Goal: Task Accomplishment & Management: Manage account settings

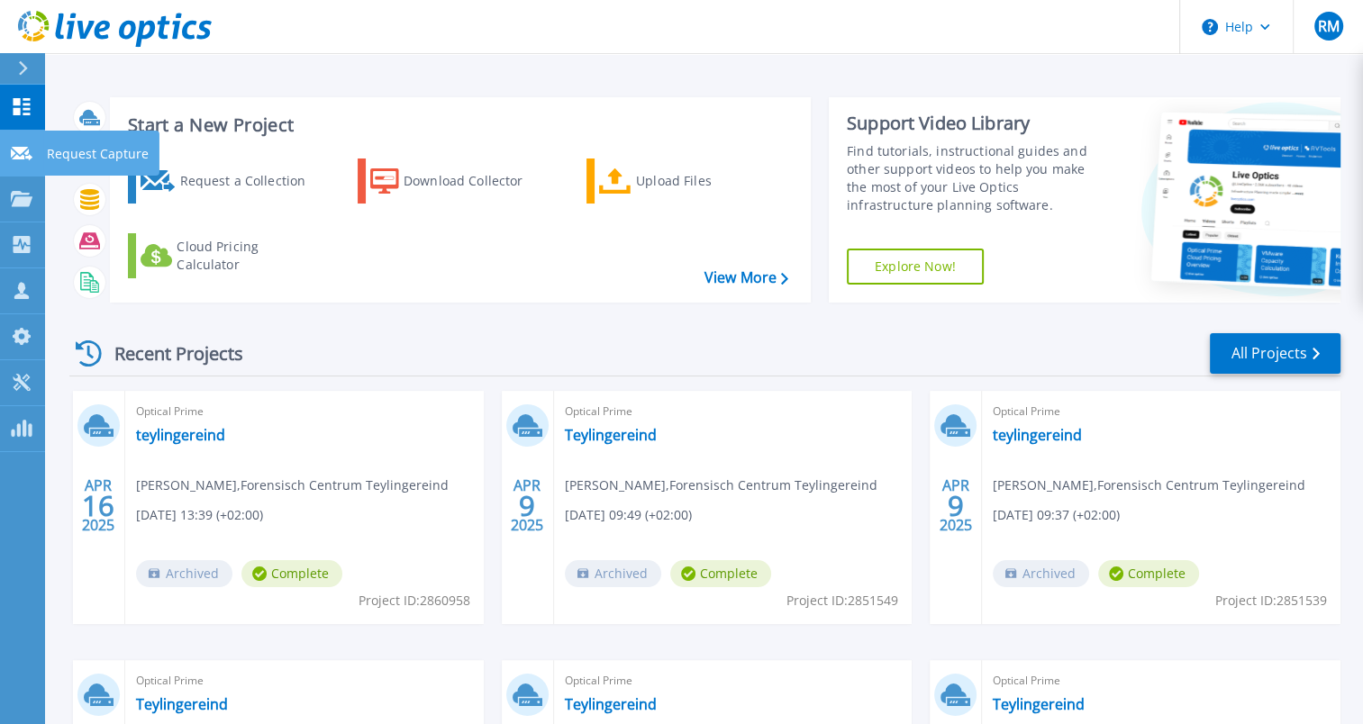
click at [19, 159] on icon at bounding box center [22, 154] width 22 height 14
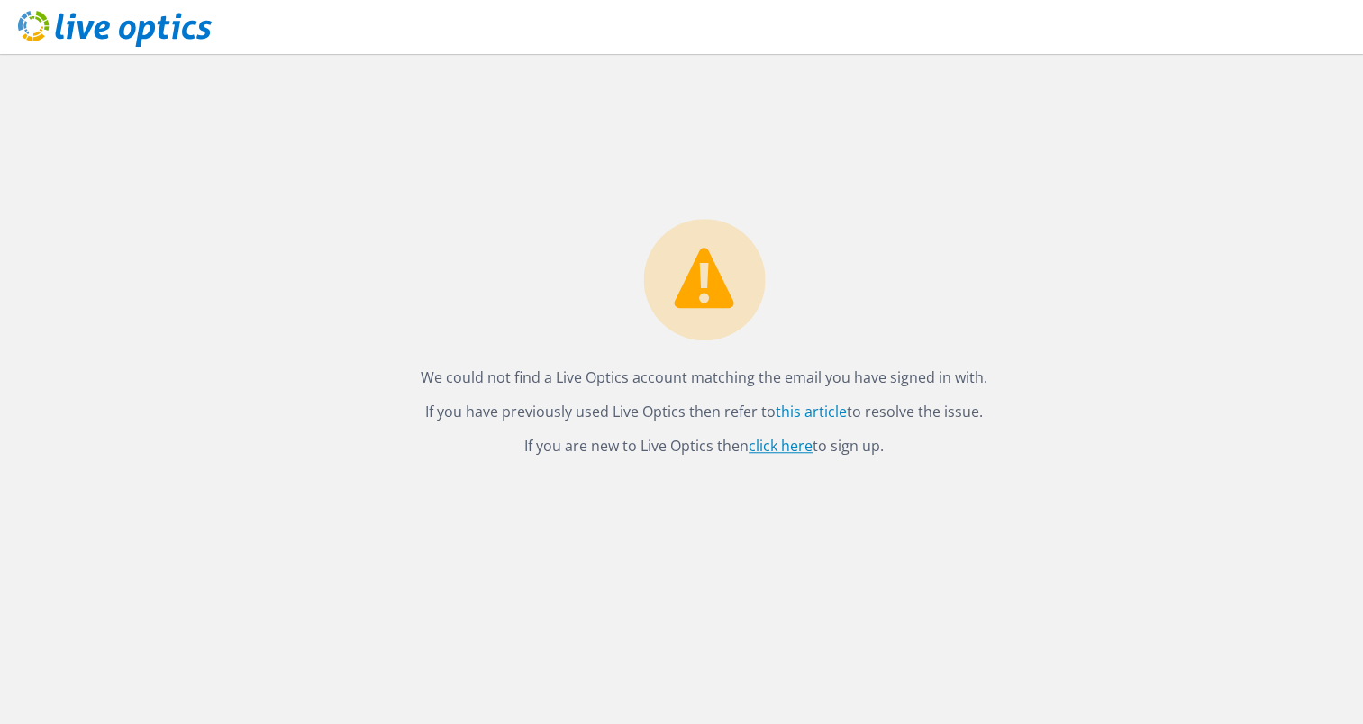
click at [783, 450] on link "click here" at bounding box center [780, 446] width 64 height 20
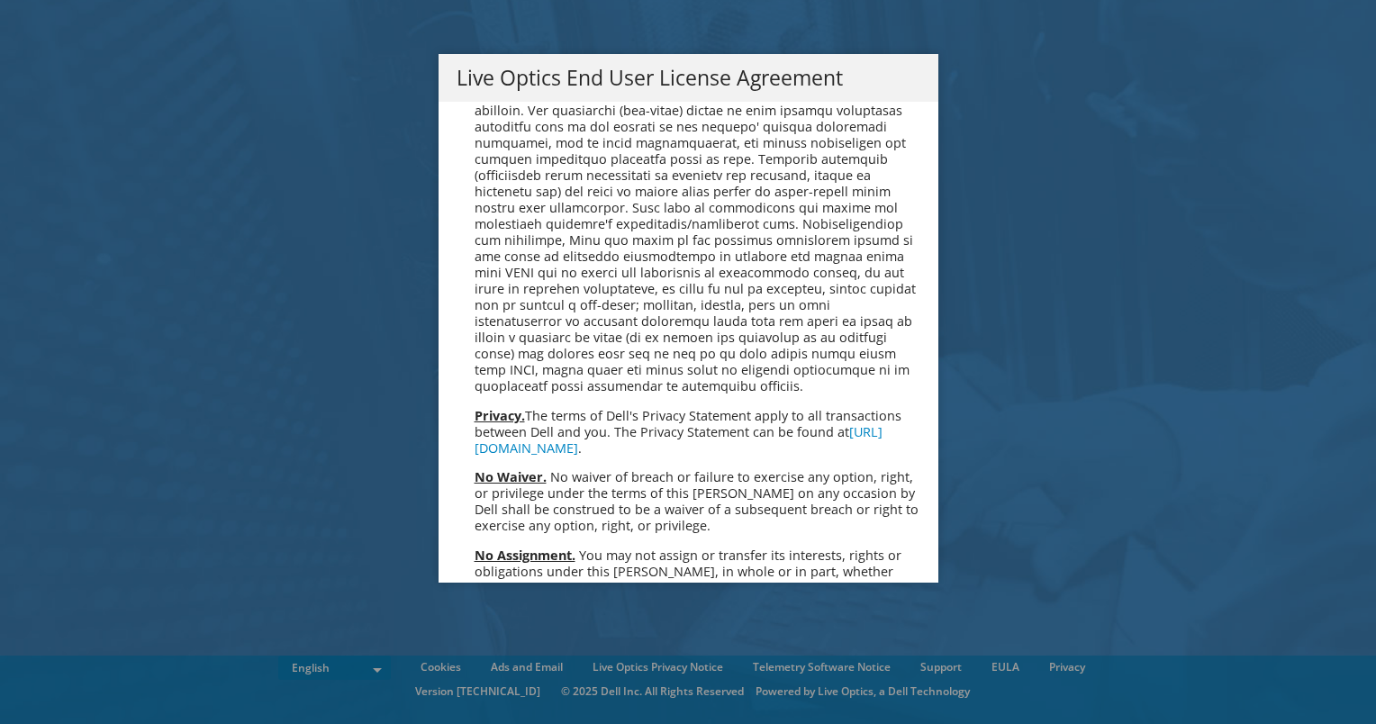
scroll to position [6811, 0]
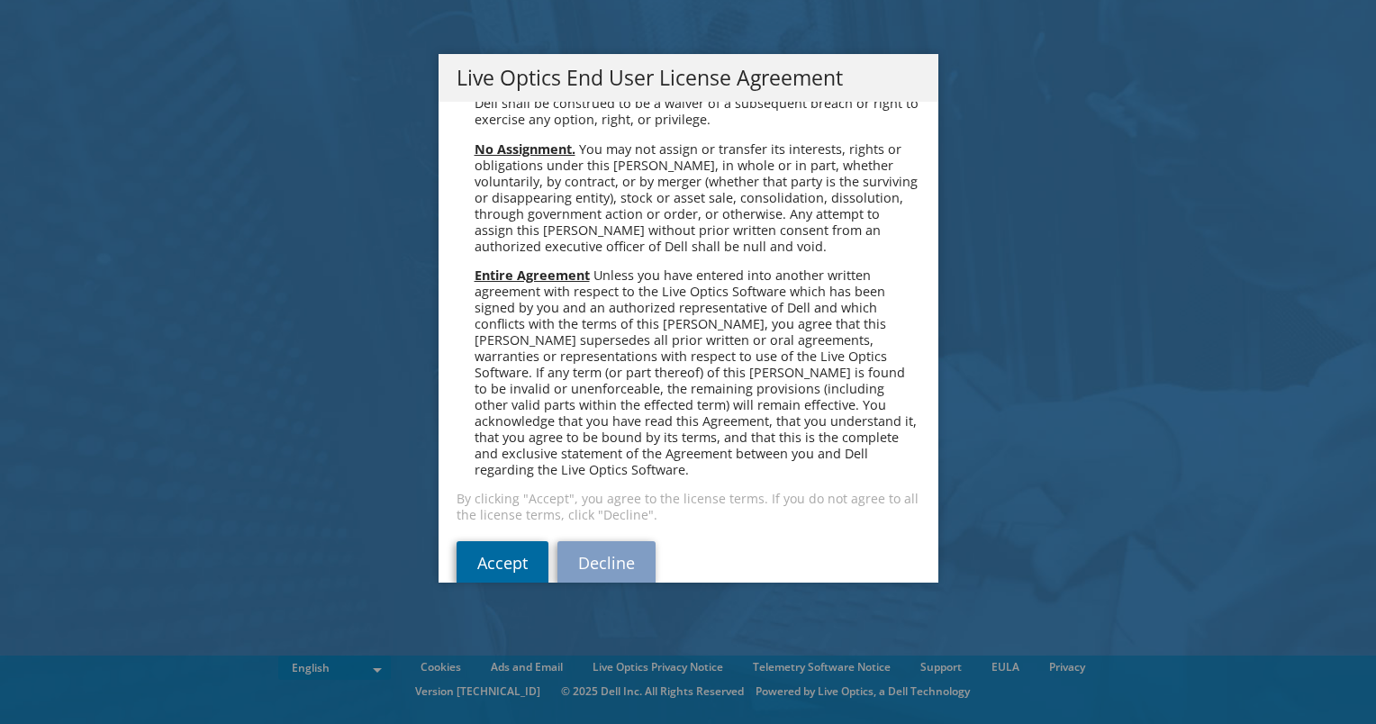
click at [512, 541] on link "Accept" at bounding box center [503, 562] width 92 height 43
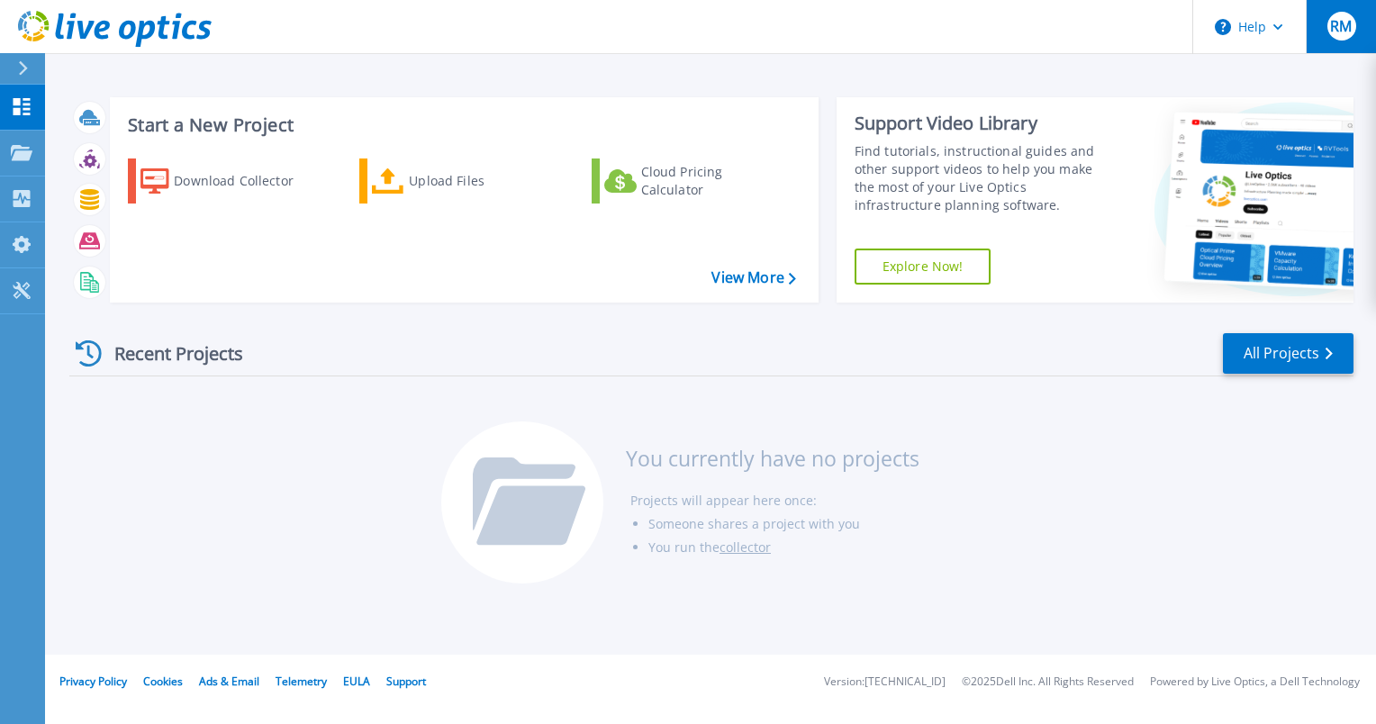
click at [1337, 23] on span "RM" at bounding box center [1341, 26] width 22 height 14
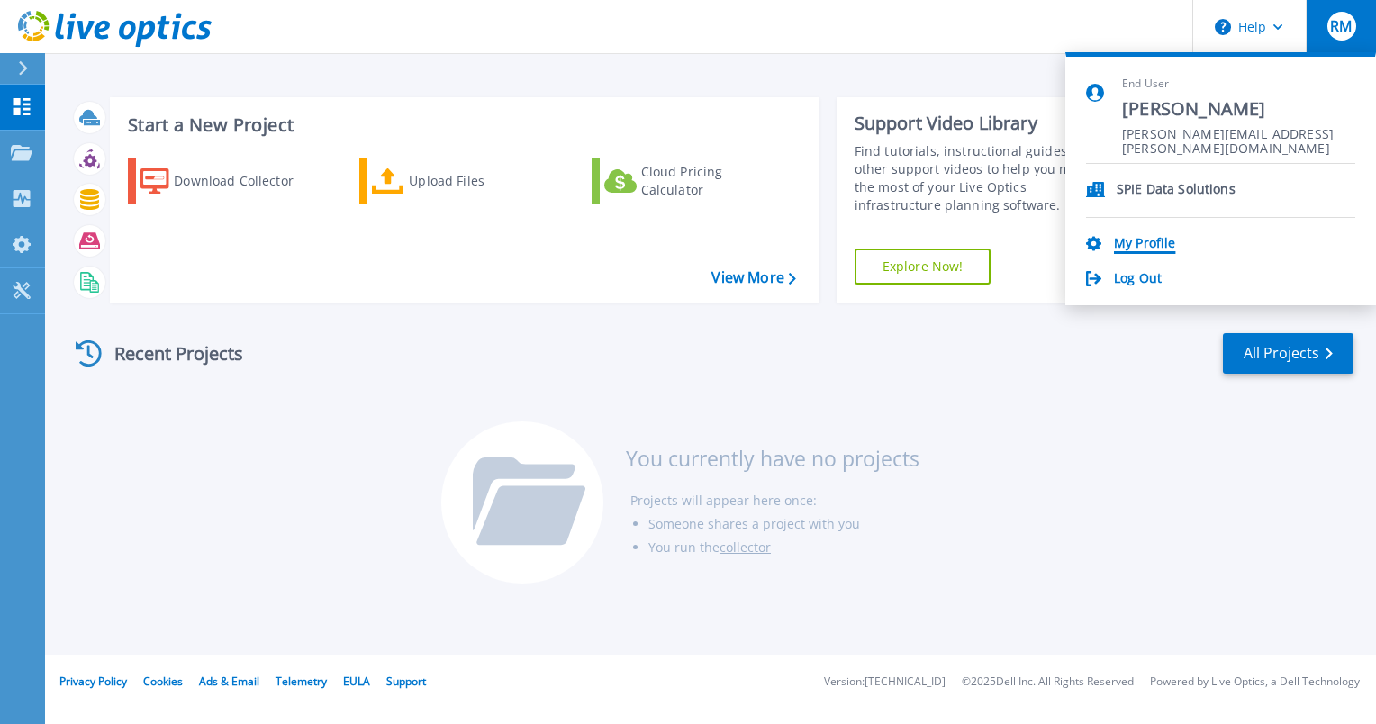
click at [1135, 243] on link "My Profile" at bounding box center [1144, 244] width 61 height 17
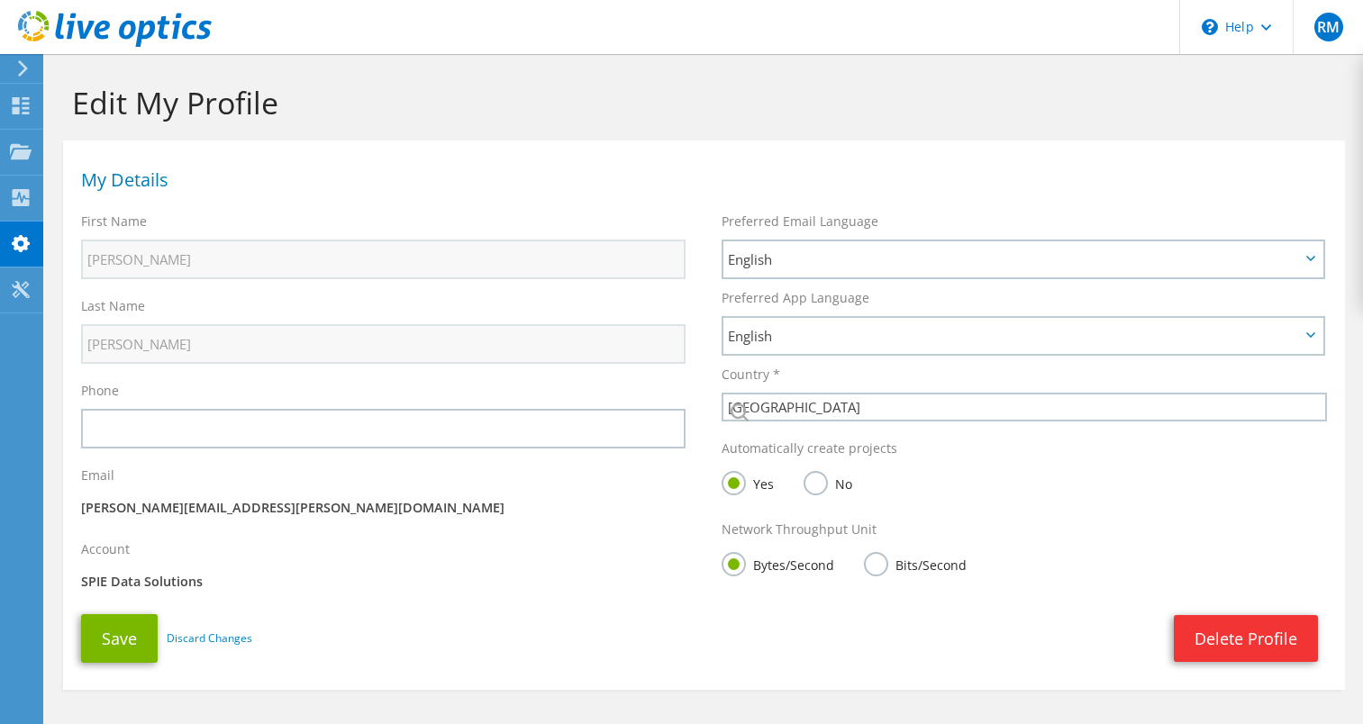
select select "160"
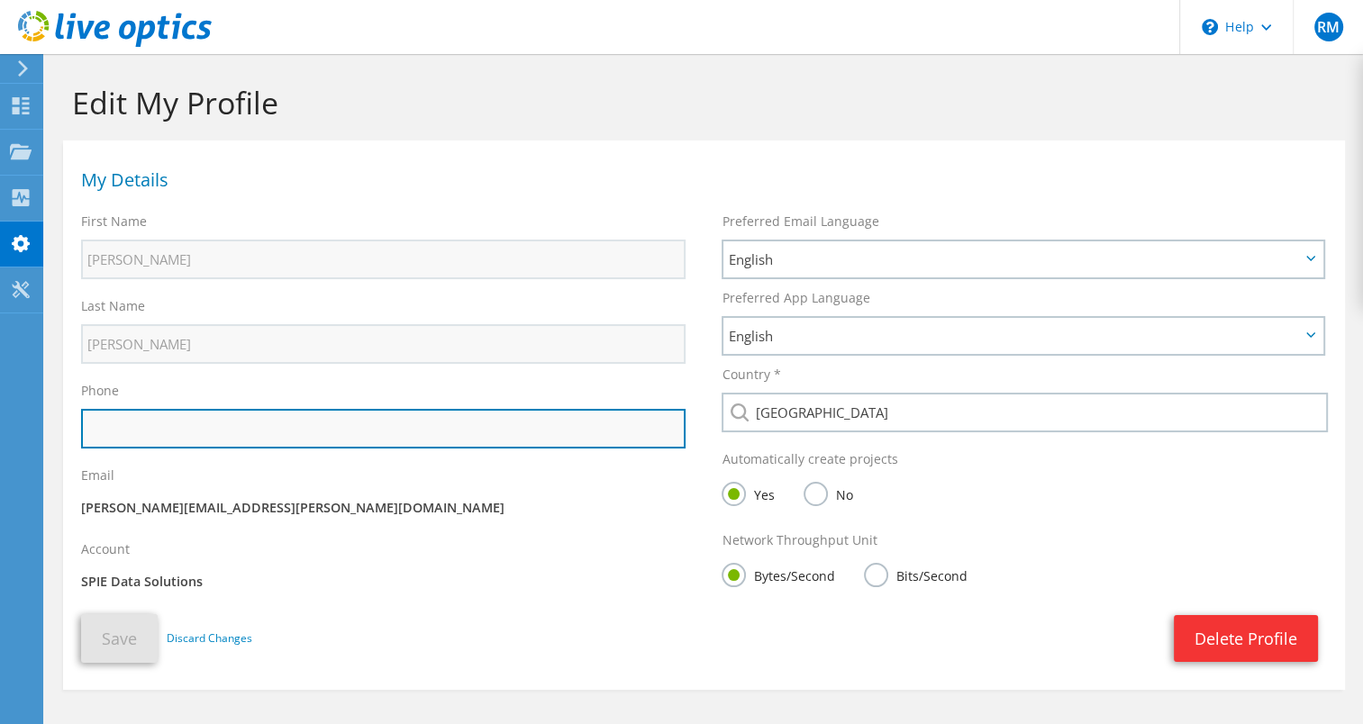
click at [207, 417] on input "text" at bounding box center [383, 429] width 604 height 40
type input "0623658352"
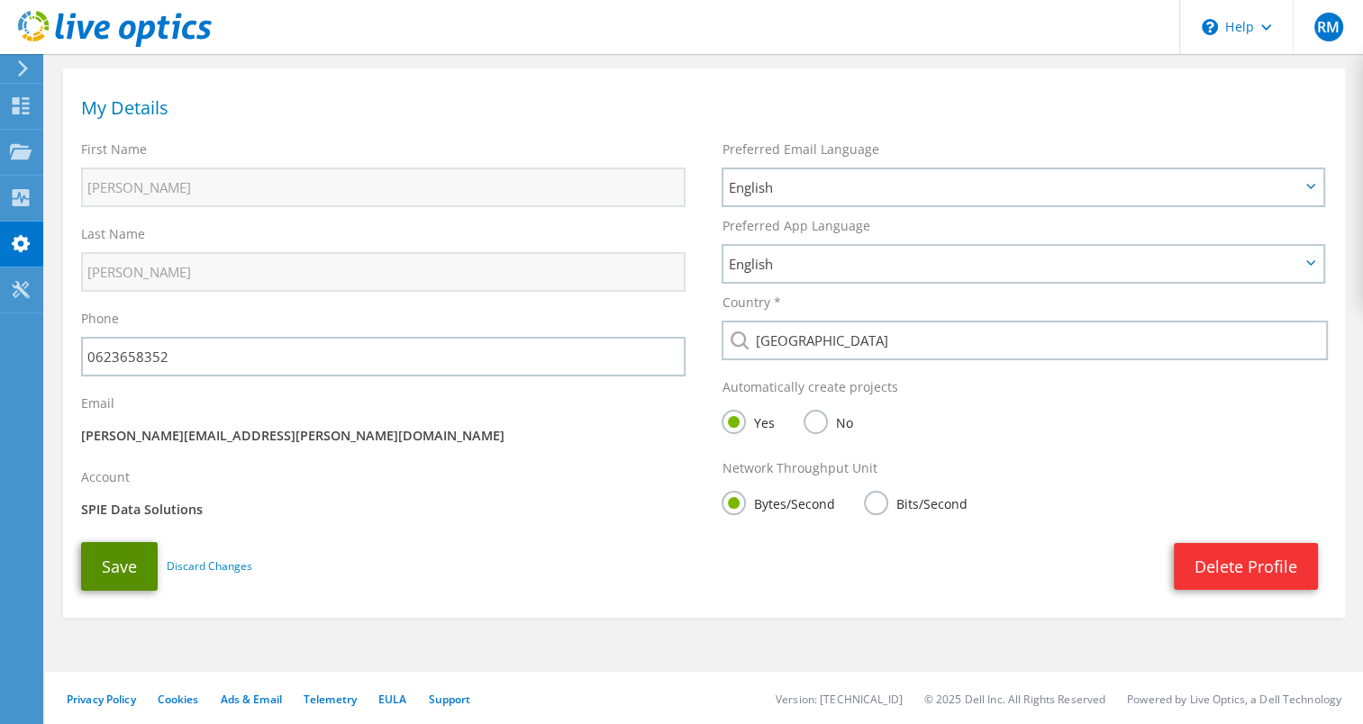
click at [125, 568] on button "Save" at bounding box center [119, 566] width 77 height 49
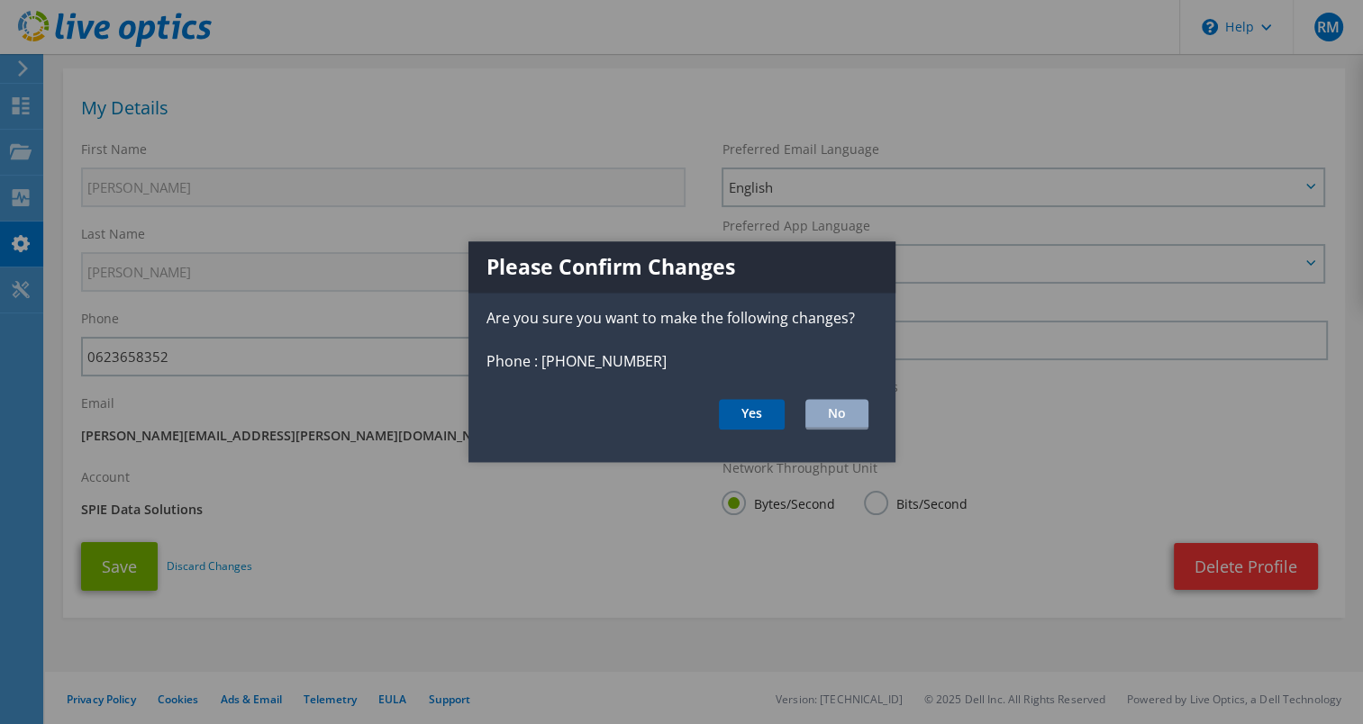
click at [749, 416] on button "Yes" at bounding box center [752, 414] width 66 height 31
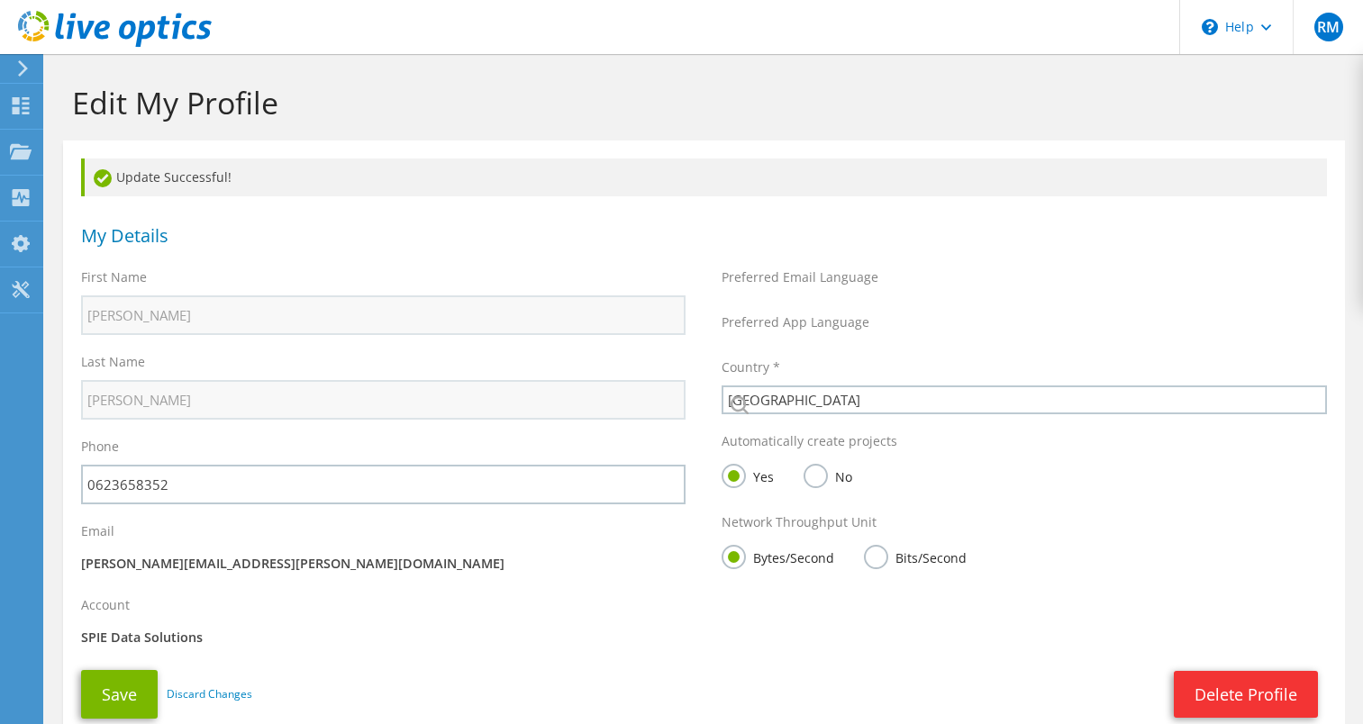
select select "160"
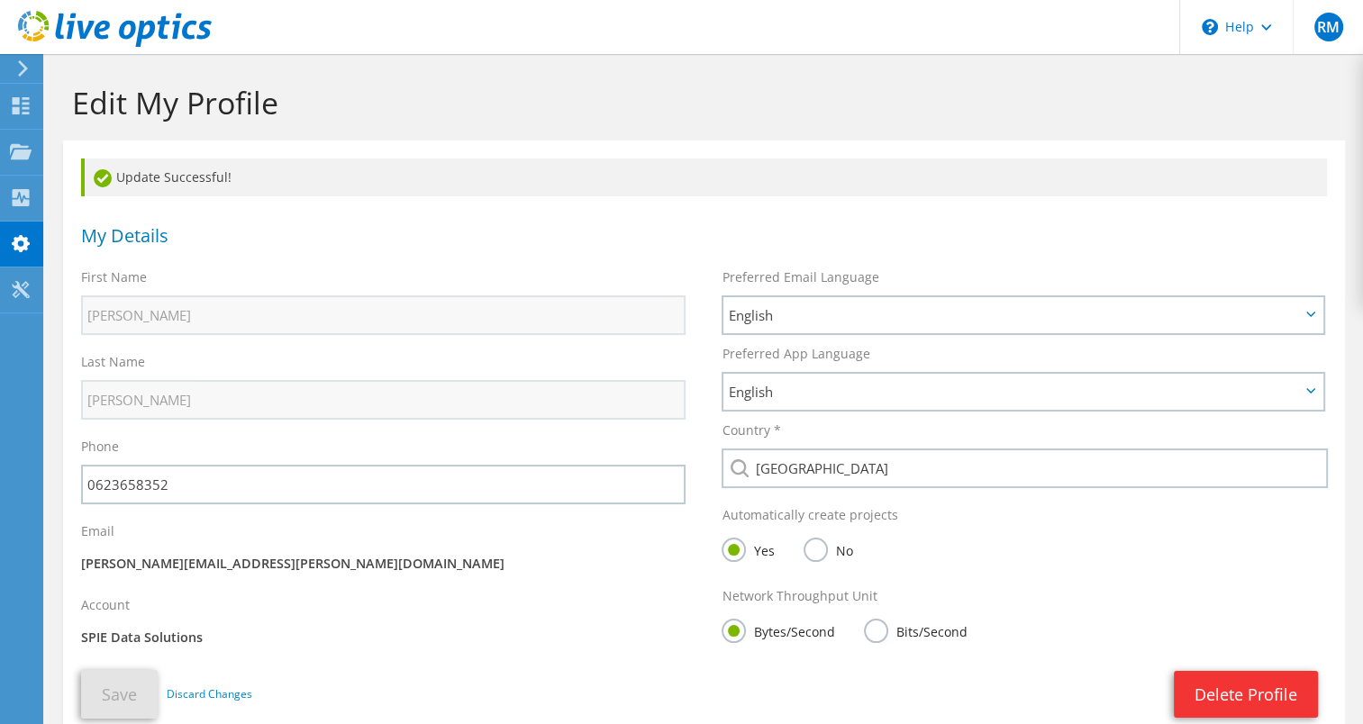
click at [24, 76] on icon at bounding box center [23, 68] width 14 height 16
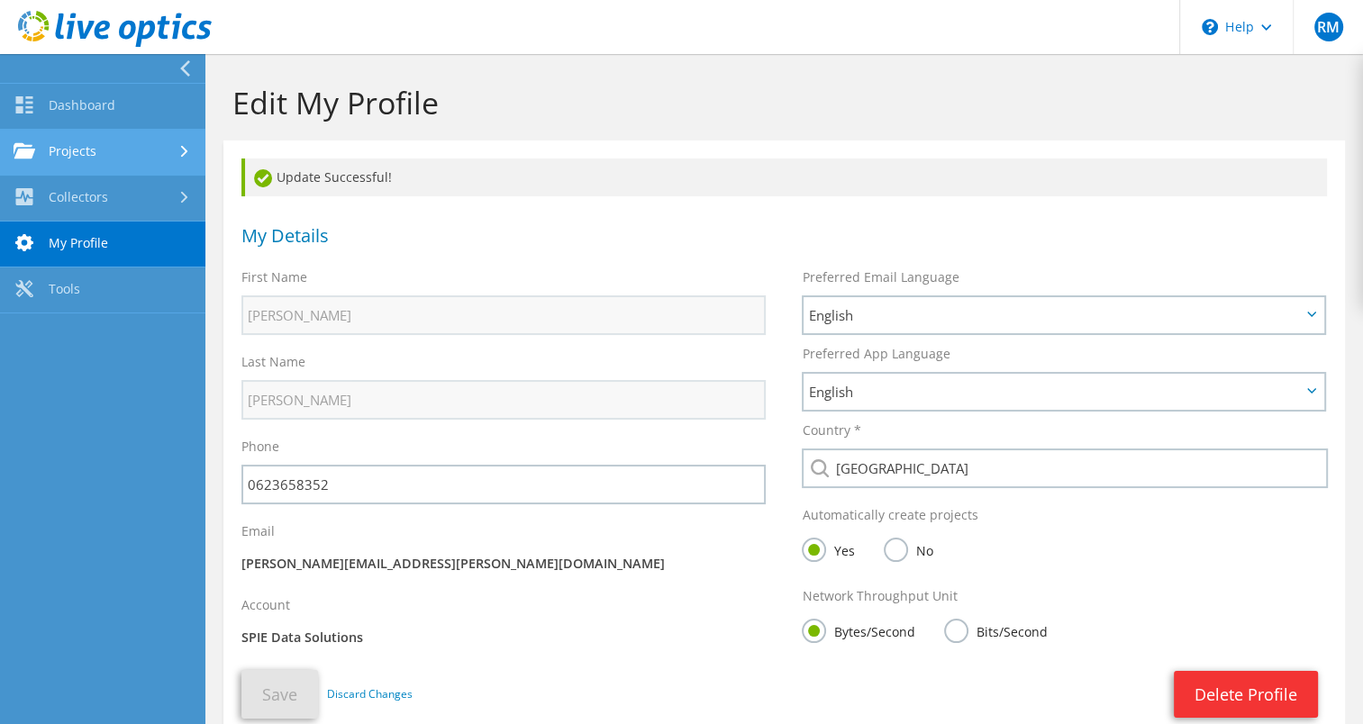
click at [71, 150] on link "Projects" at bounding box center [102, 153] width 205 height 46
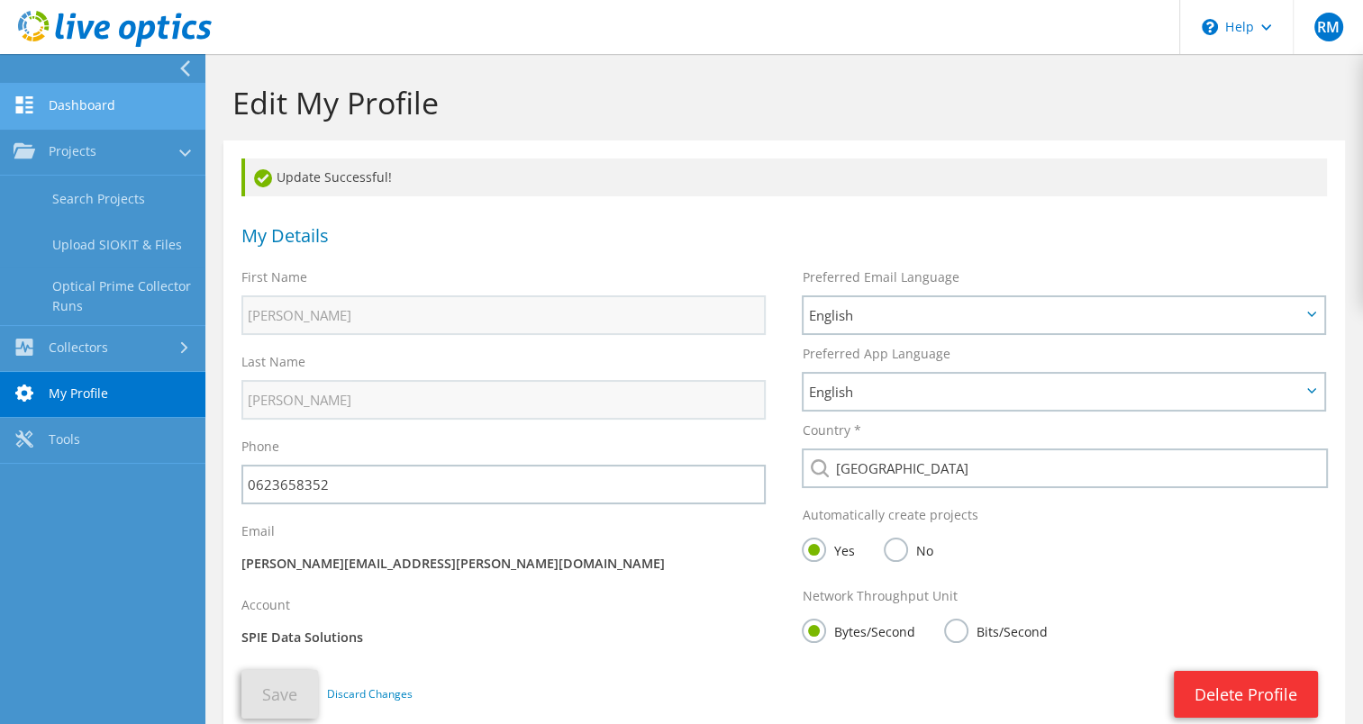
click at [75, 109] on link "Dashboard" at bounding box center [102, 107] width 205 height 46
